Goal: Task Accomplishment & Management: Use online tool/utility

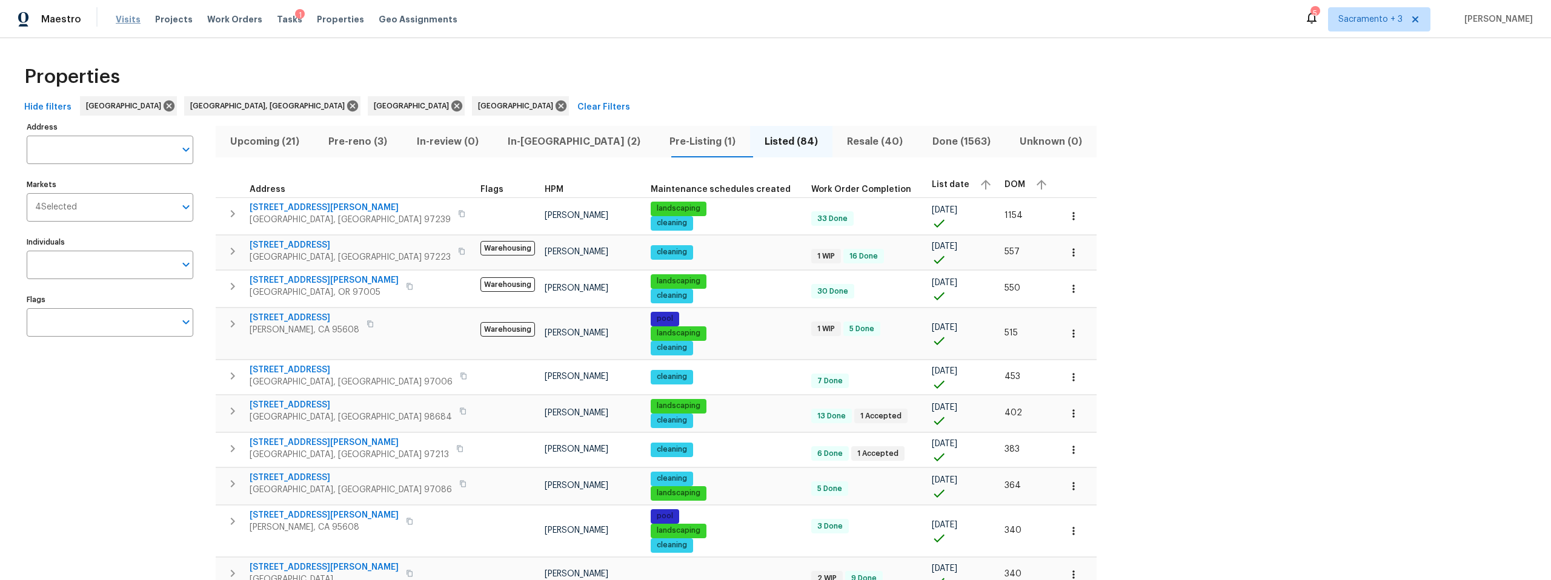
click at [127, 19] on span "Visits" at bounding box center [128, 19] width 25 height 12
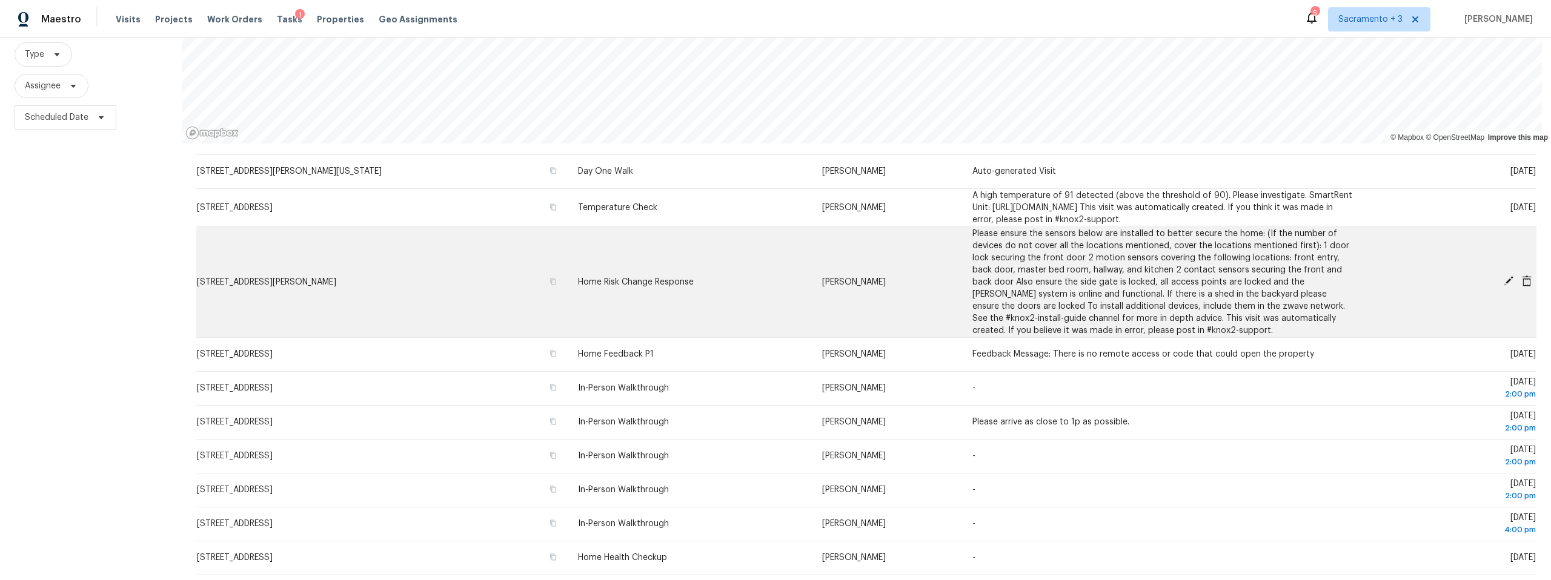
scroll to position [149, 0]
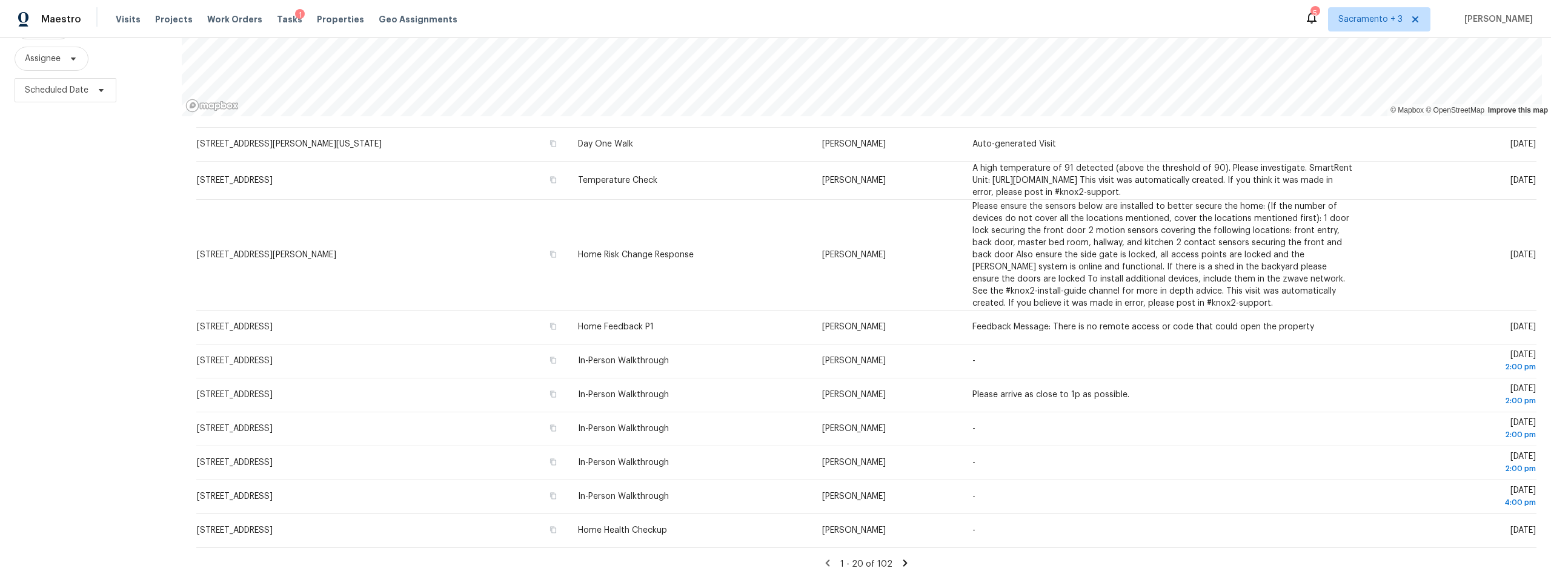
click at [903, 560] on icon at bounding box center [905, 563] width 4 height 7
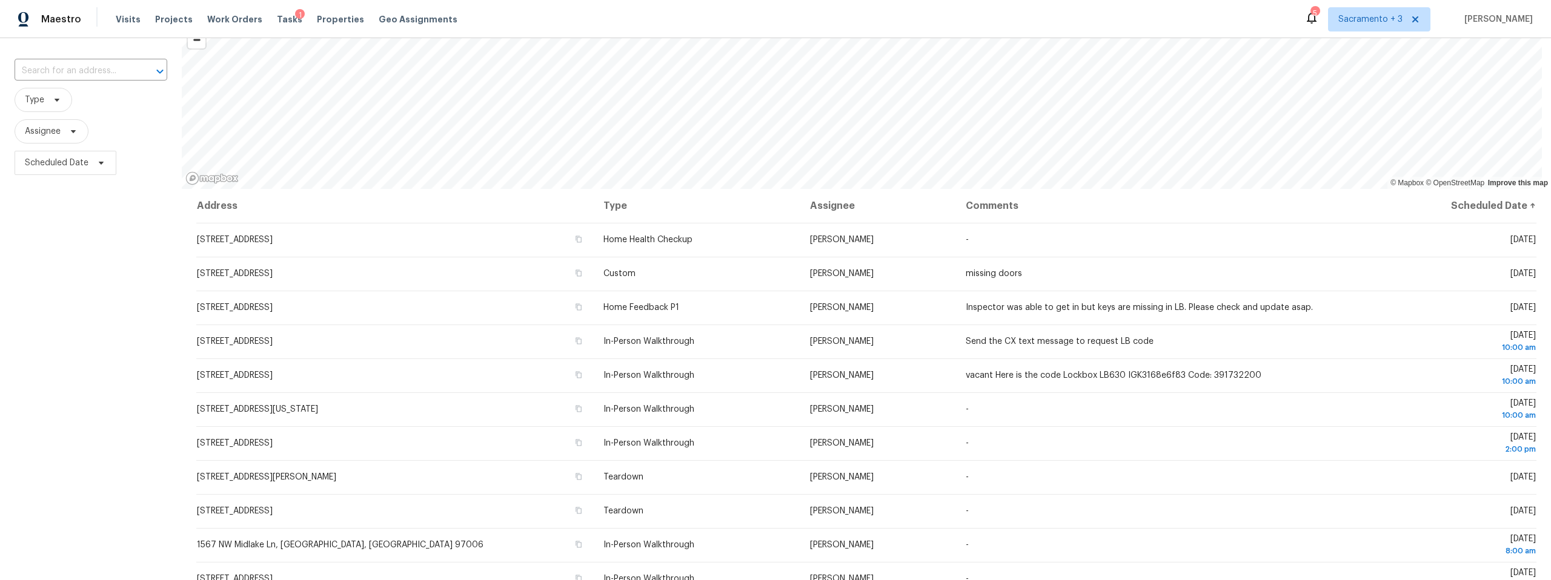
scroll to position [0, 0]
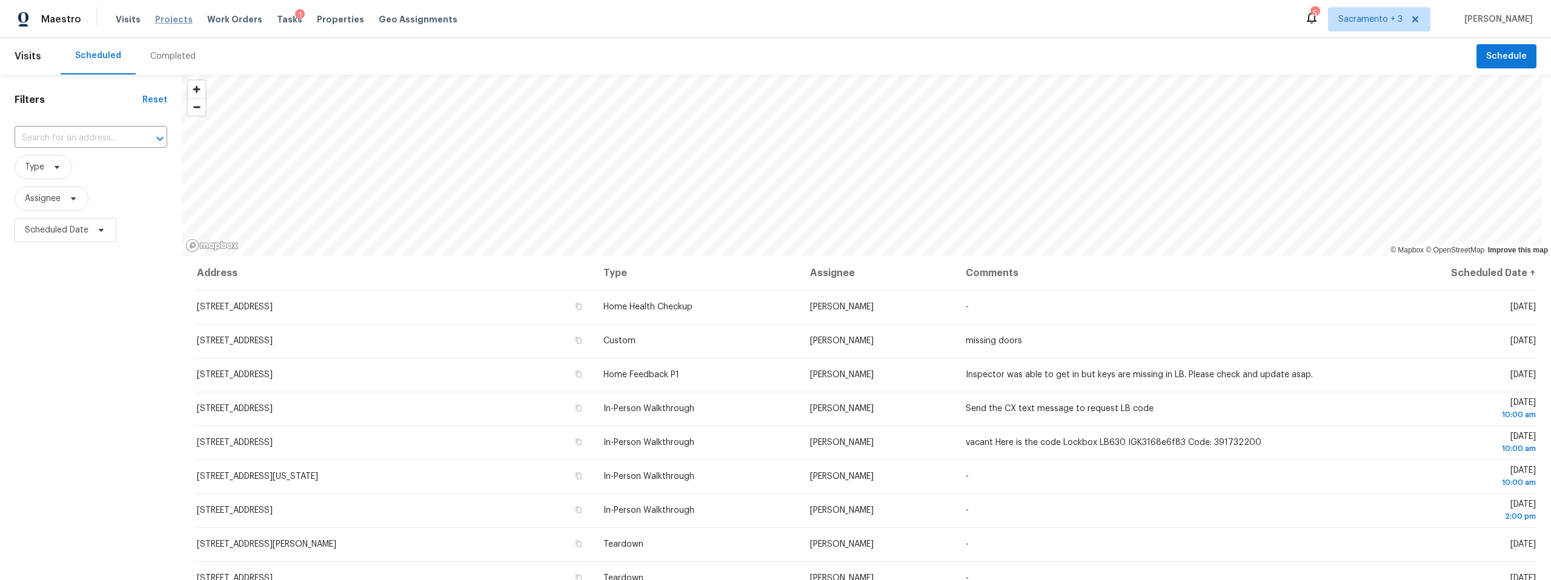
click at [164, 21] on span "Projects" at bounding box center [174, 19] width 38 height 12
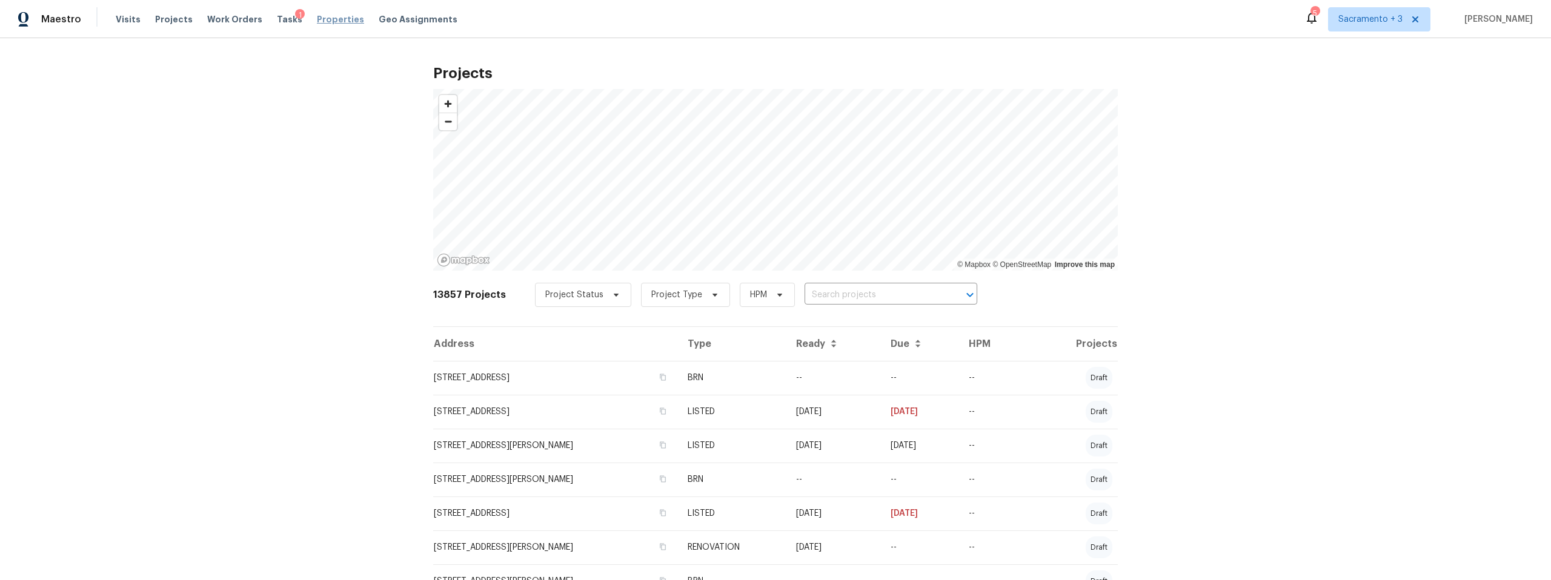
click at [317, 22] on span "Properties" at bounding box center [340, 19] width 47 height 12
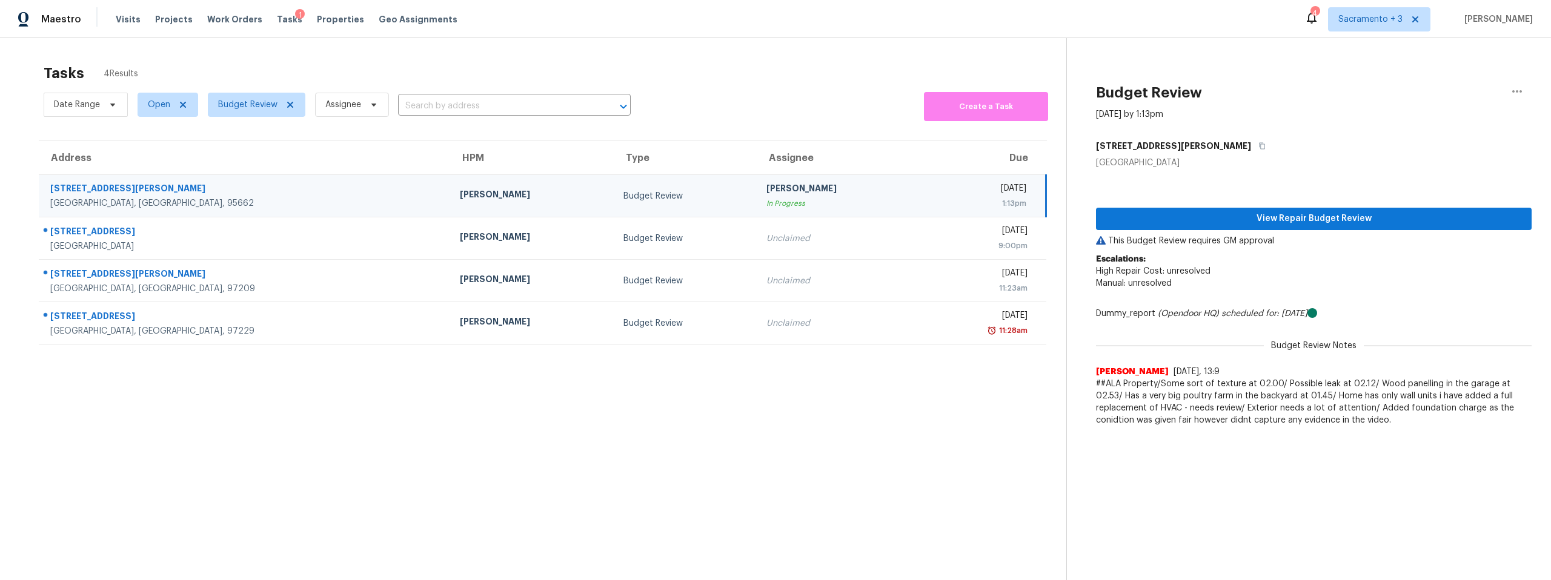
click at [102, 191] on div "7100 Hazel Ave" at bounding box center [245, 189] width 390 height 15
click at [87, 187] on div "7100 Hazel Ave" at bounding box center [245, 189] width 390 height 15
click at [81, 188] on div "7100 Hazel Ave" at bounding box center [245, 189] width 390 height 15
click at [131, 18] on span "Visits" at bounding box center [128, 19] width 25 height 12
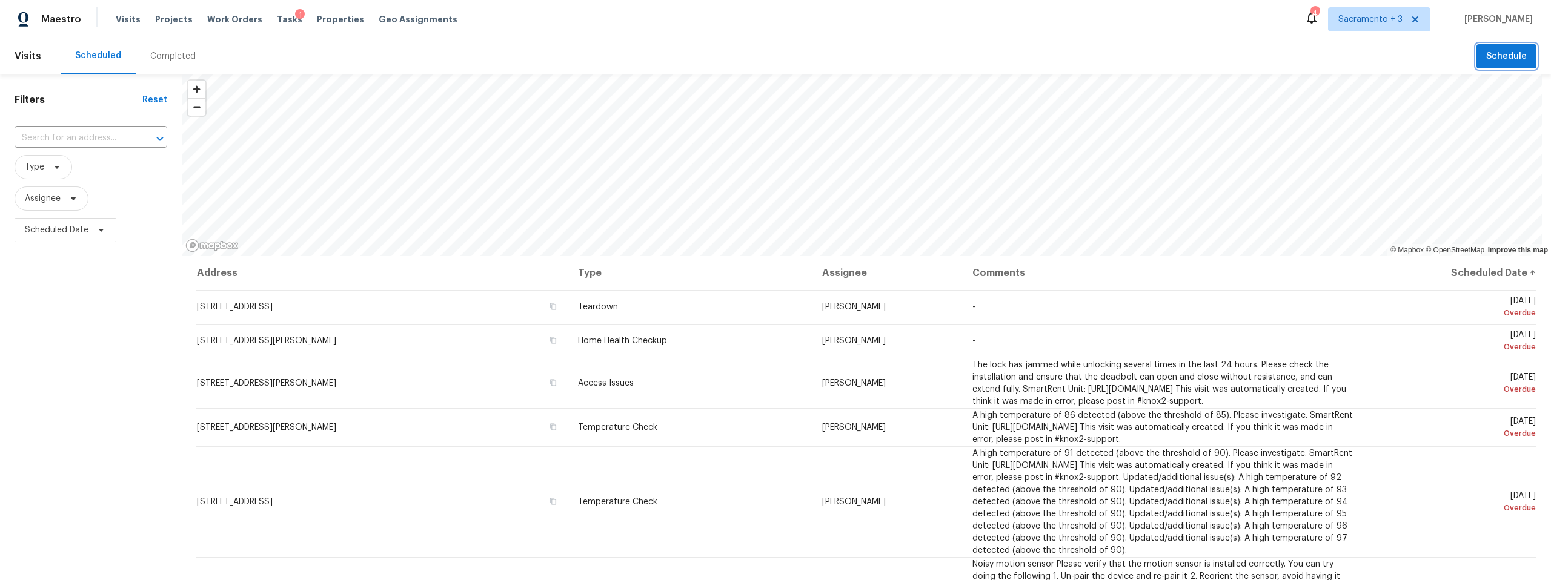
click at [1492, 65] on button "Schedule" at bounding box center [1507, 56] width 60 height 25
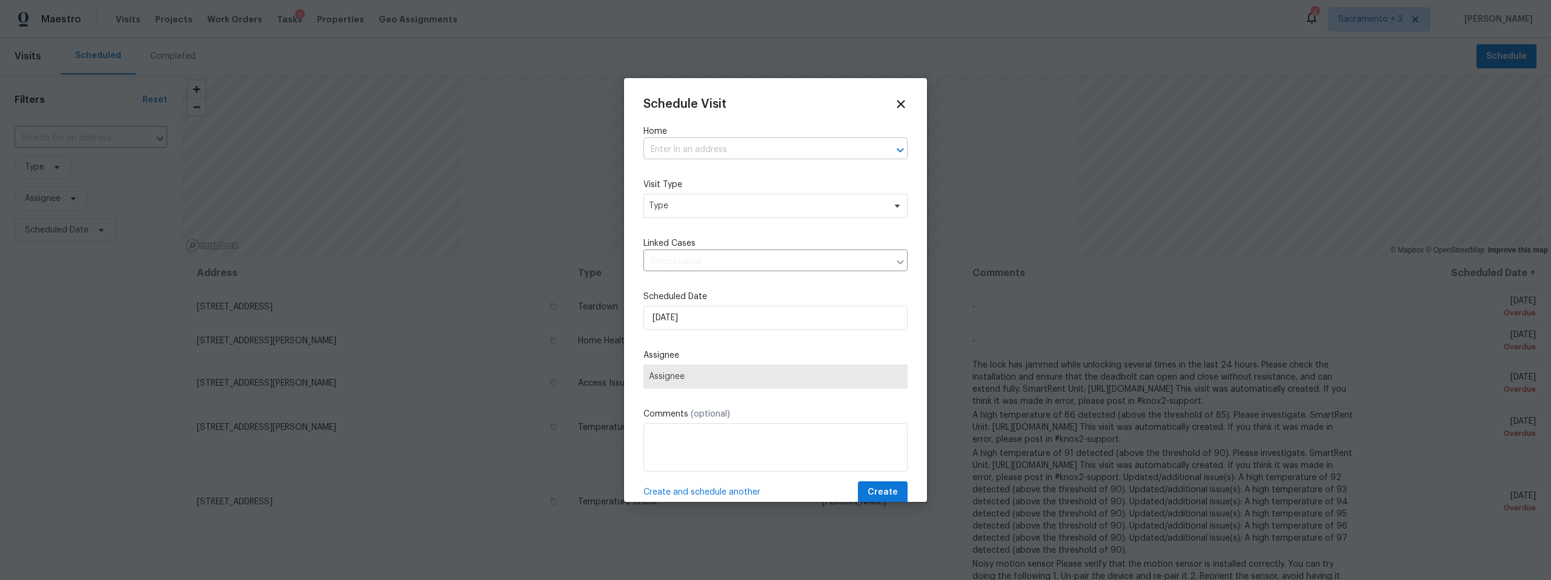
click at [828, 151] on input "text" at bounding box center [758, 150] width 230 height 19
type input "1336"
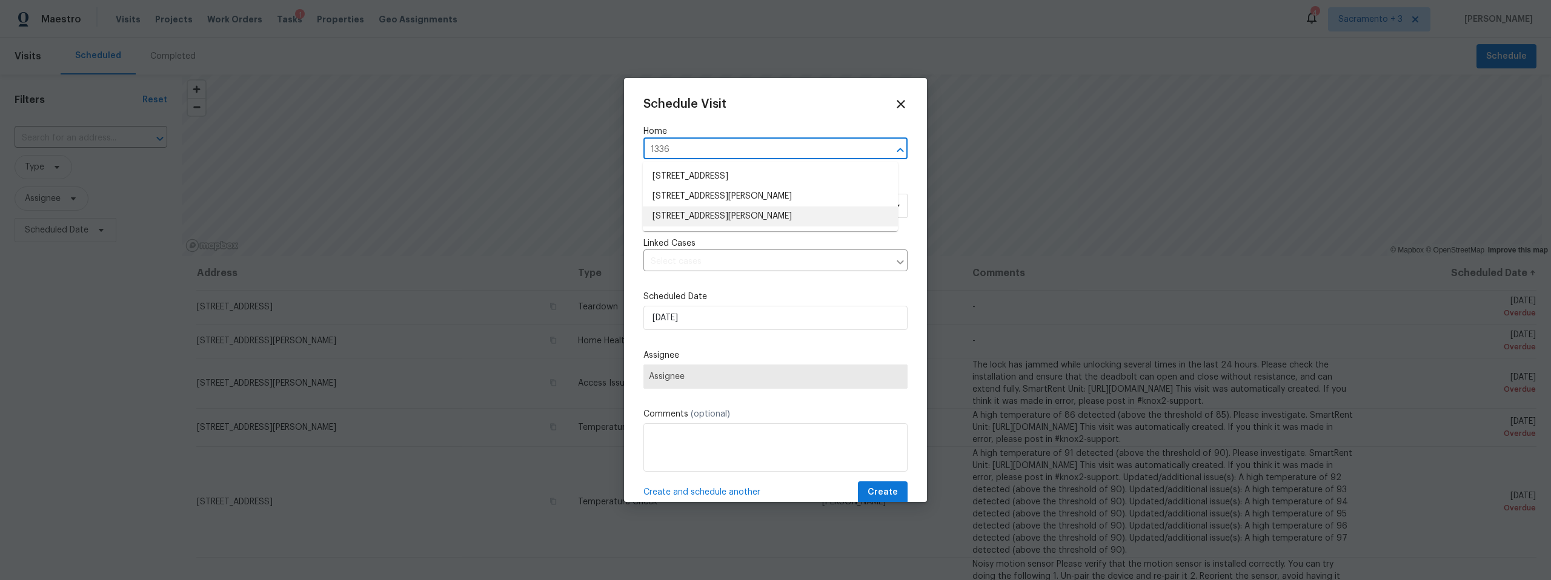
click at [719, 215] on li "[STREET_ADDRESS][PERSON_NAME]" at bounding box center [770, 217] width 255 height 20
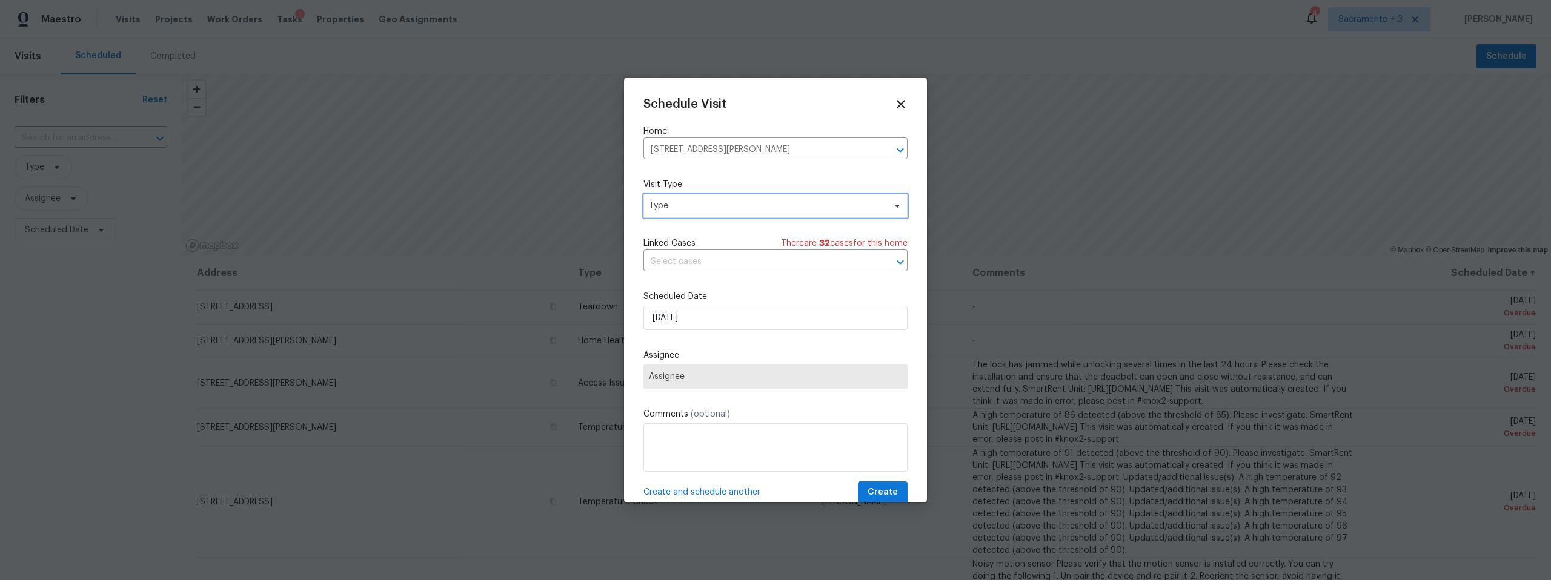
click at [716, 210] on span "Type" at bounding box center [767, 206] width 236 height 12
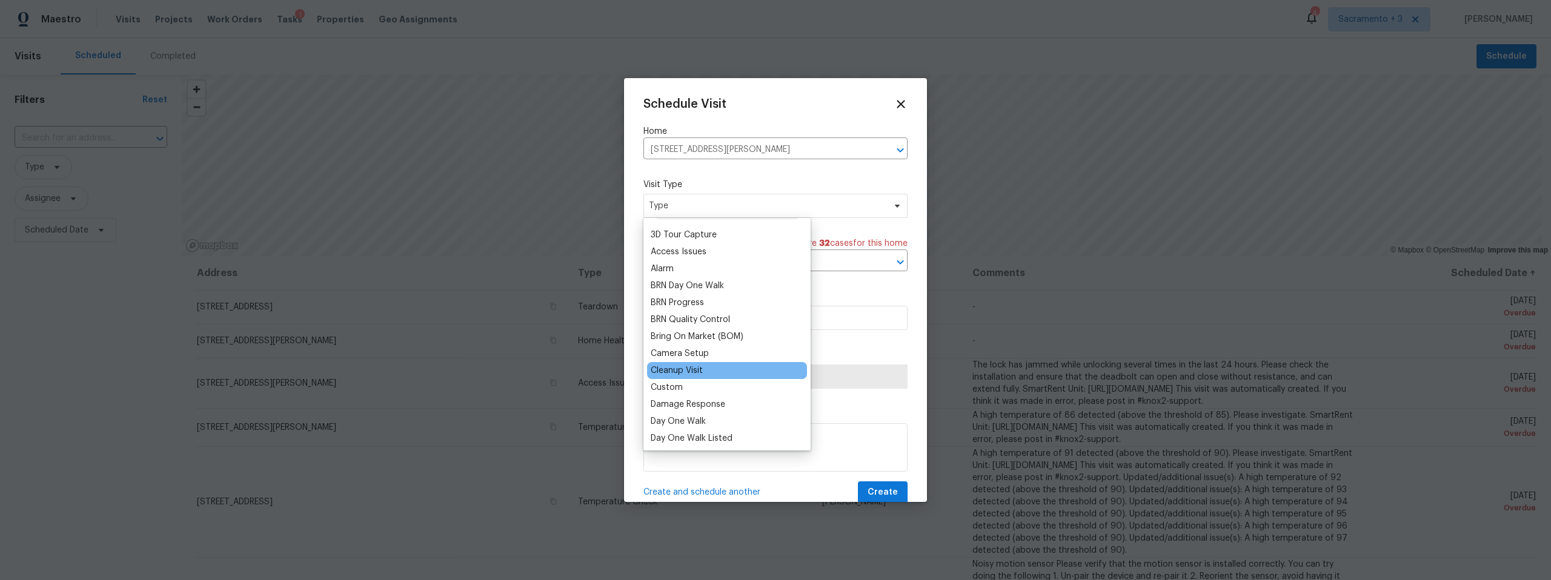
scroll to position [29, 0]
click at [694, 379] on div "Custom" at bounding box center [727, 386] width 160 height 17
click at [693, 388] on div "Custom" at bounding box center [727, 386] width 160 height 17
click at [663, 387] on div "Custom" at bounding box center [667, 386] width 32 height 12
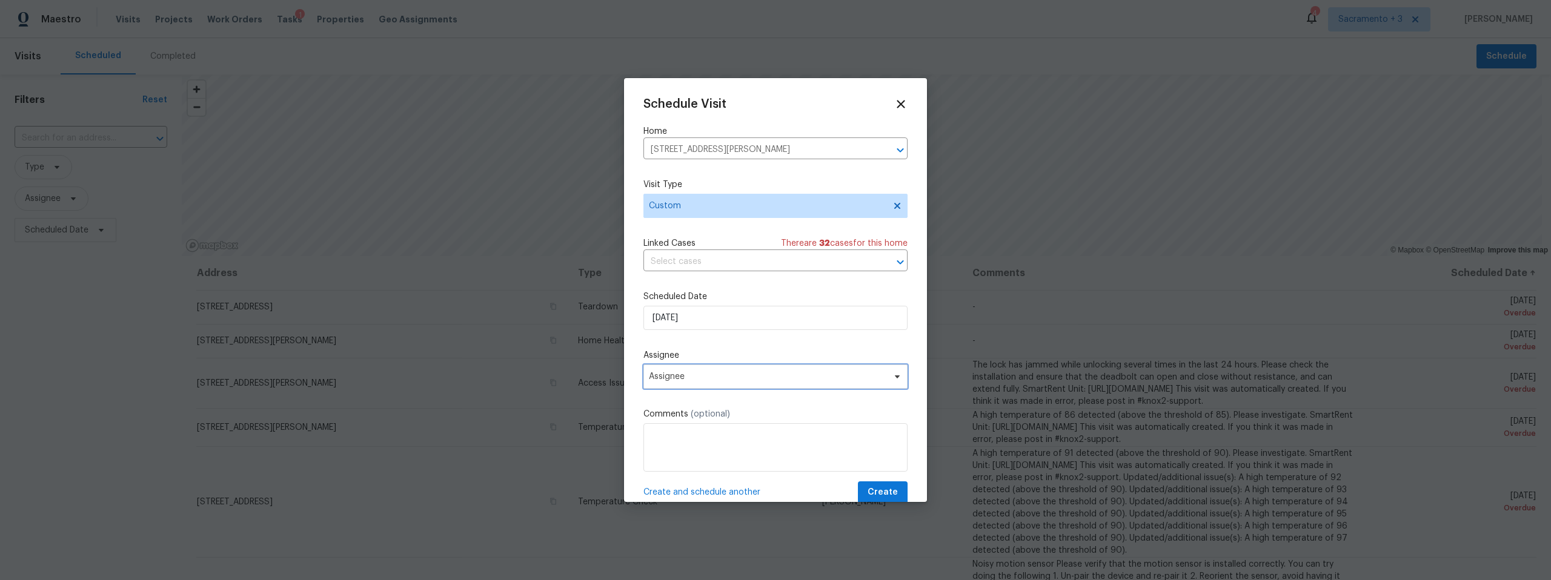
click at [677, 380] on span "Assignee" at bounding box center [768, 377] width 238 height 10
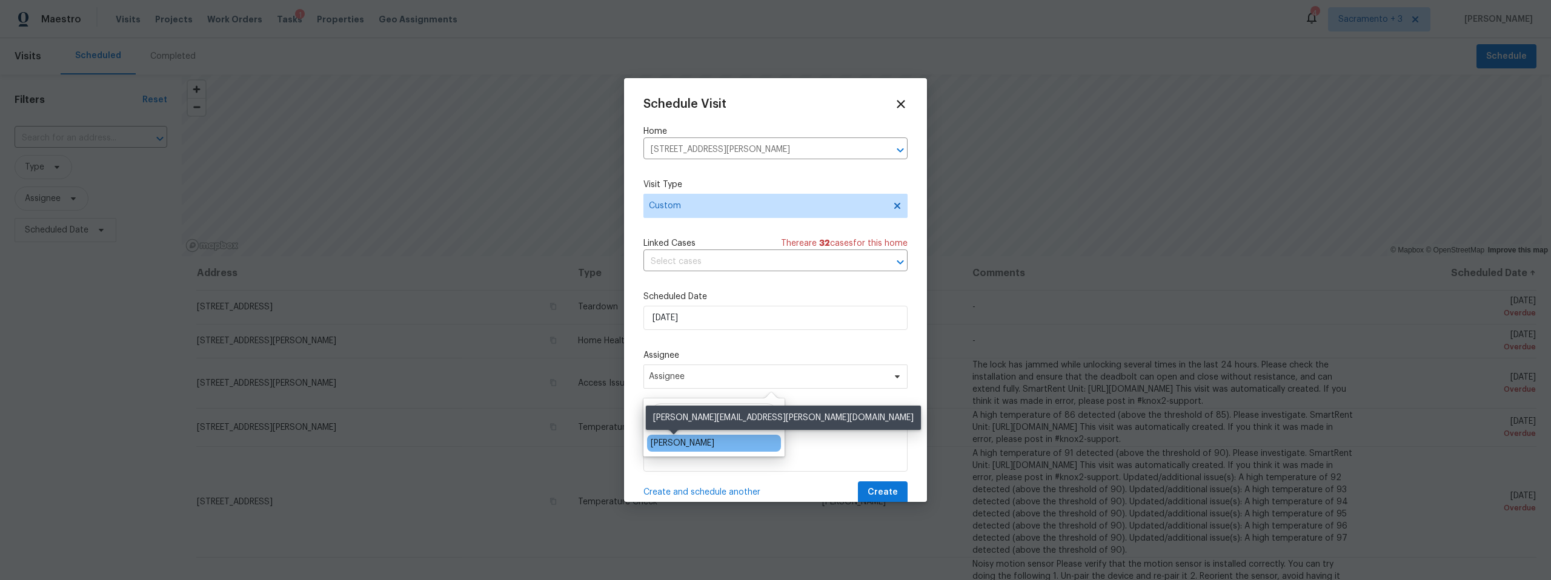
type input "Nathan"
click at [686, 448] on div "[PERSON_NAME]" at bounding box center [683, 443] width 64 height 12
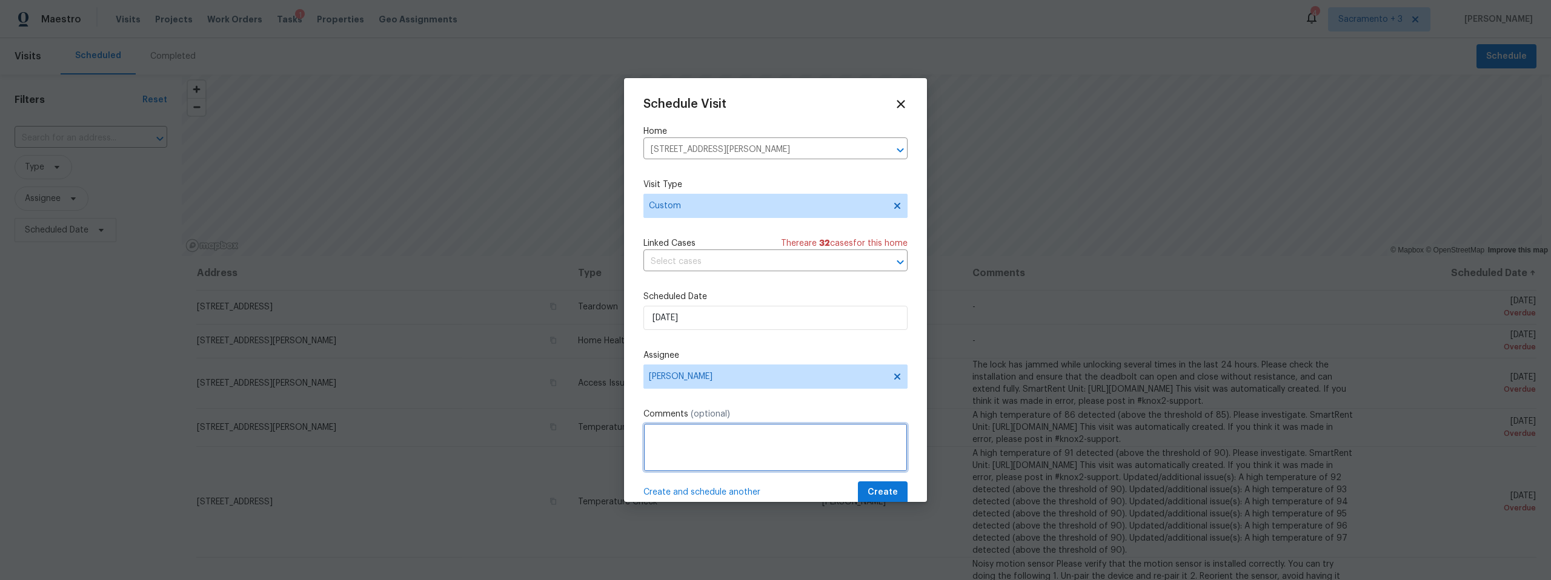
click at [689, 453] on textarea at bounding box center [775, 448] width 264 height 48
click at [783, 435] on textarea "Remove Sign - Sign company had not done so and buyer is upset" at bounding box center [775, 448] width 264 height 48
type textarea "Remove Sign - Sign company has not done so and buyer is upset"
click at [868, 491] on span "Create" at bounding box center [883, 492] width 30 height 15
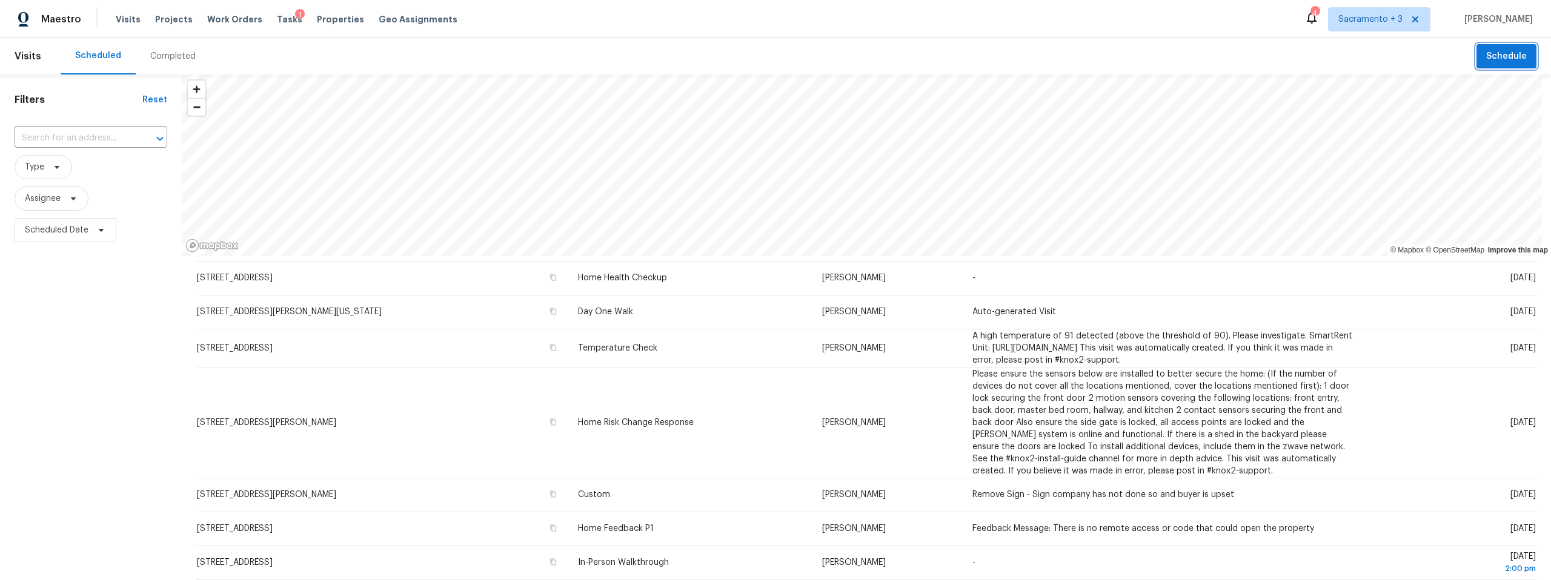
scroll to position [513, 0]
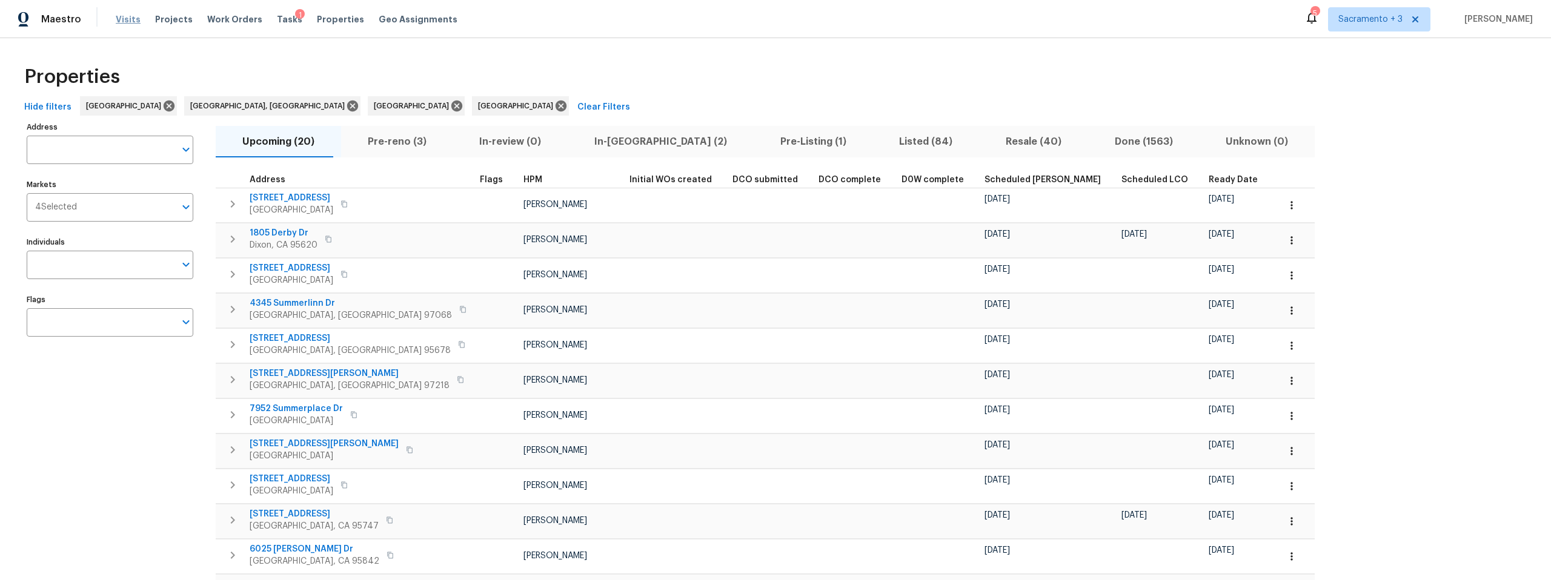
click at [129, 18] on span "Visits" at bounding box center [128, 19] width 25 height 12
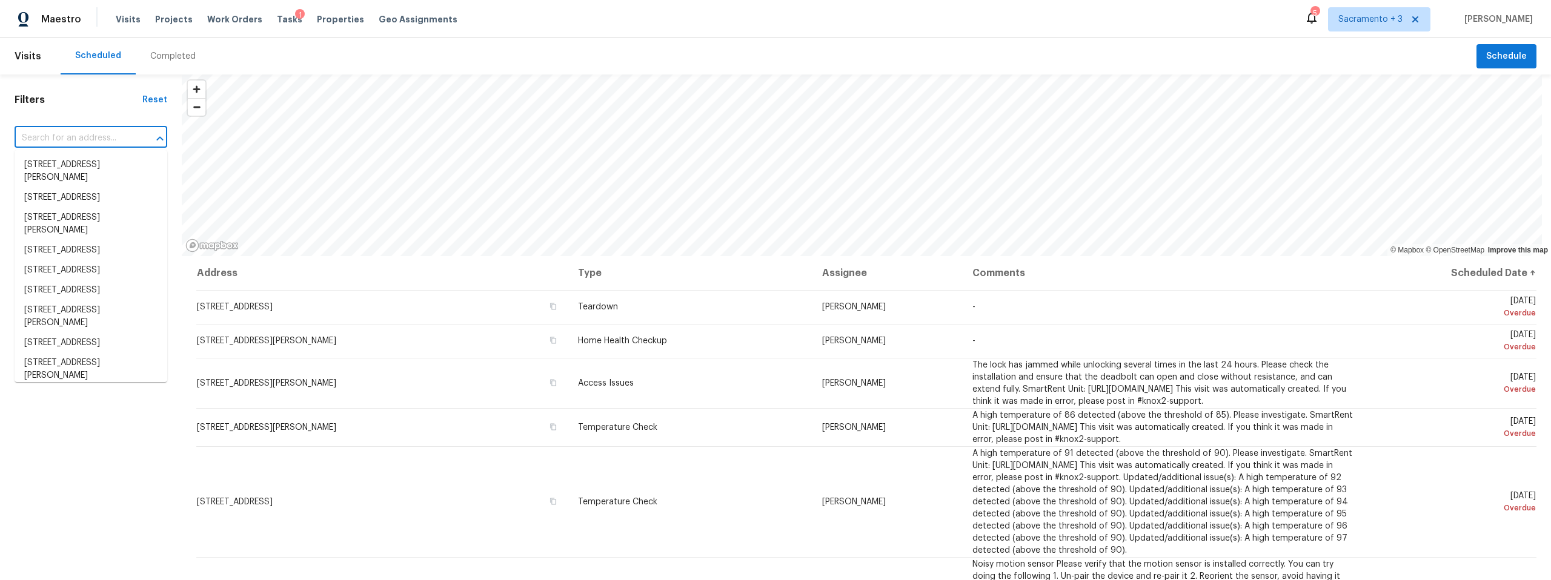
click at [116, 135] on input "text" at bounding box center [74, 138] width 119 height 19
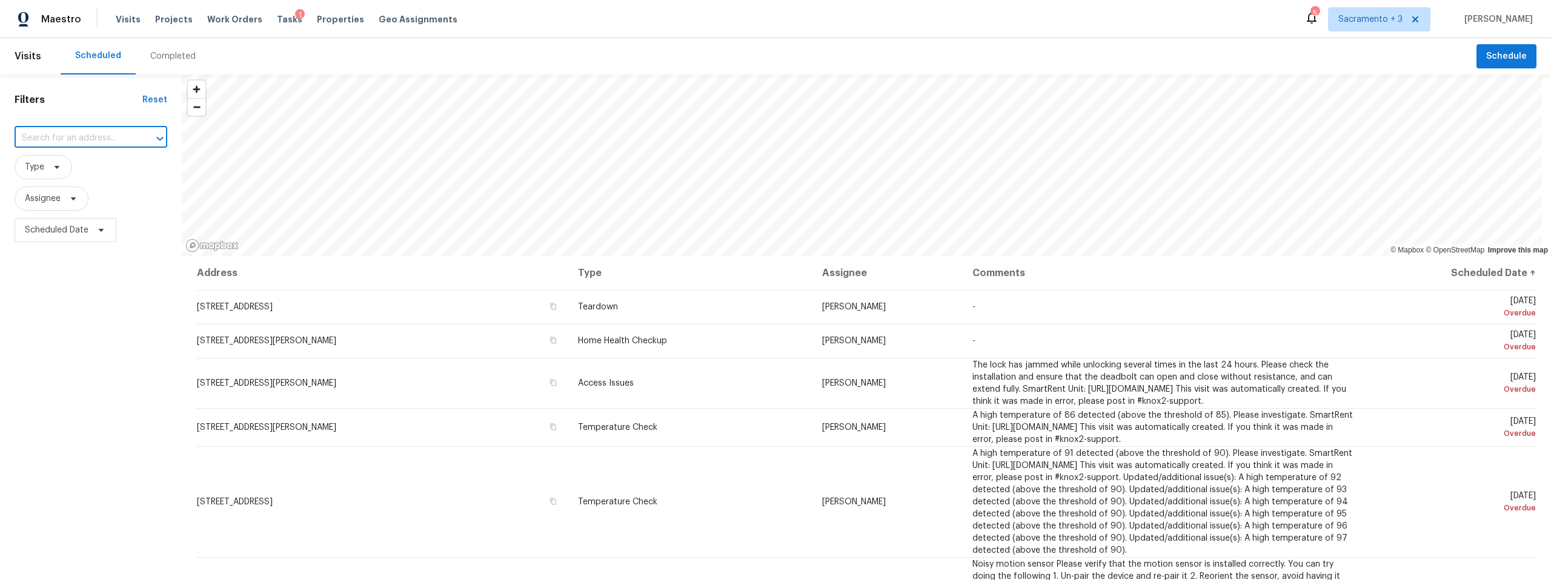
paste input "[STREET_ADDRESS]"
type input "[STREET_ADDRESS]"
click at [117, 175] on li "[STREET_ADDRESS]" at bounding box center [91, 165] width 153 height 20
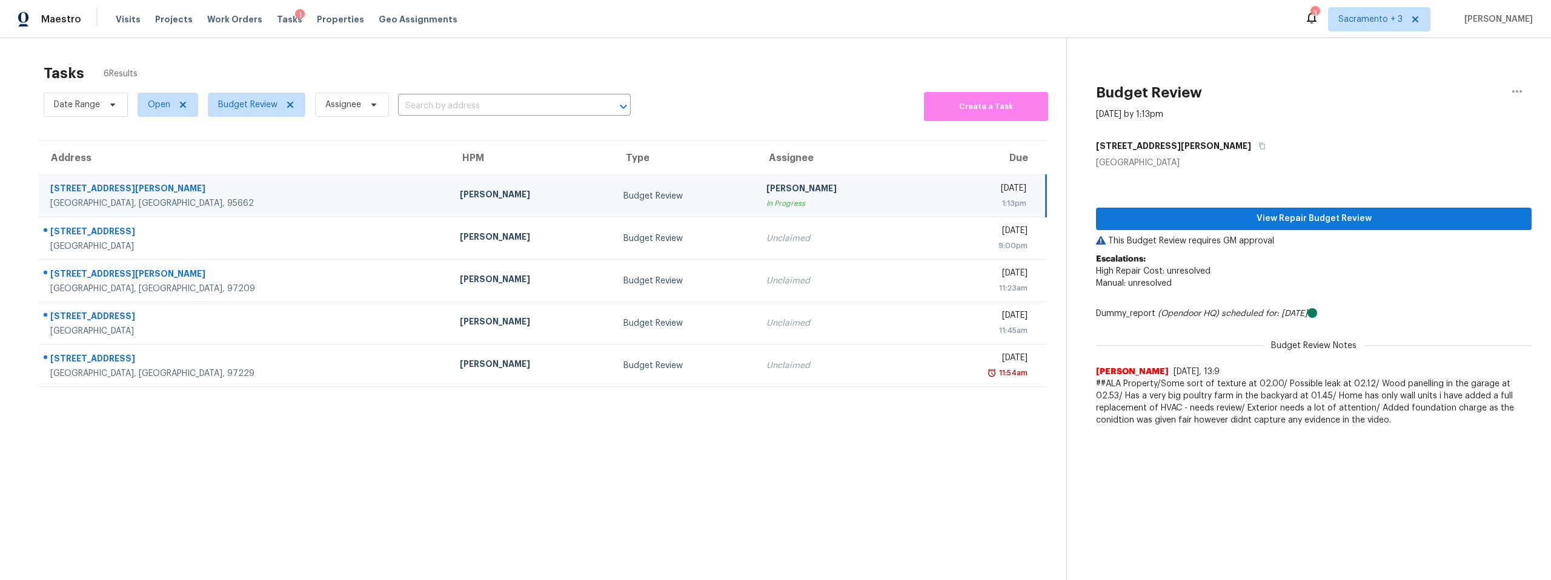
click at [96, 189] on div "7100 Hazel Ave" at bounding box center [245, 189] width 390 height 15
click at [1229, 222] on span "View Repair Budget Review" at bounding box center [1314, 218] width 416 height 15
